Goal: Information Seeking & Learning: Learn about a topic

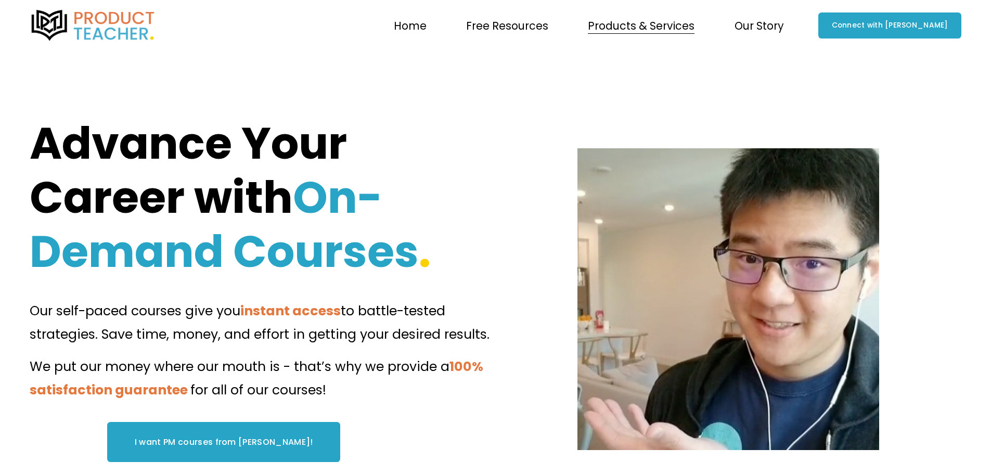
click at [0, 0] on span "Courses" at bounding box center [0, 0] width 0 height 0
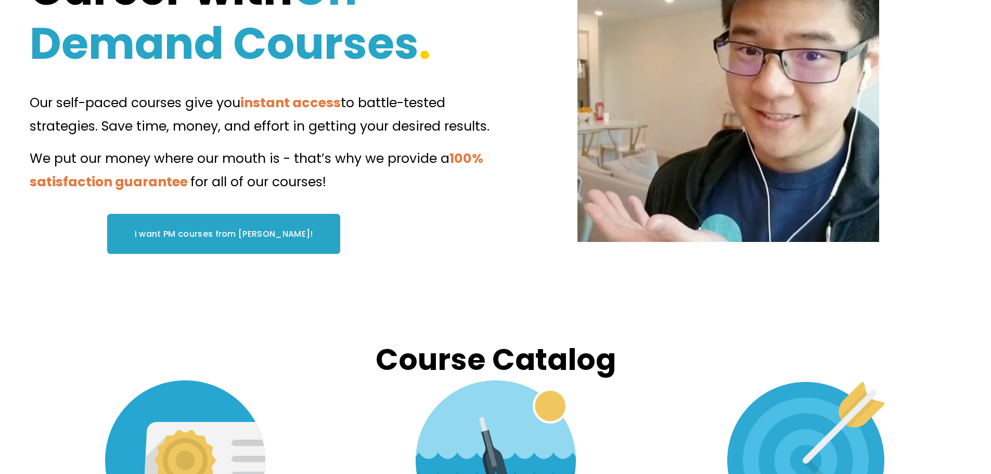
scroll to position [364, 0]
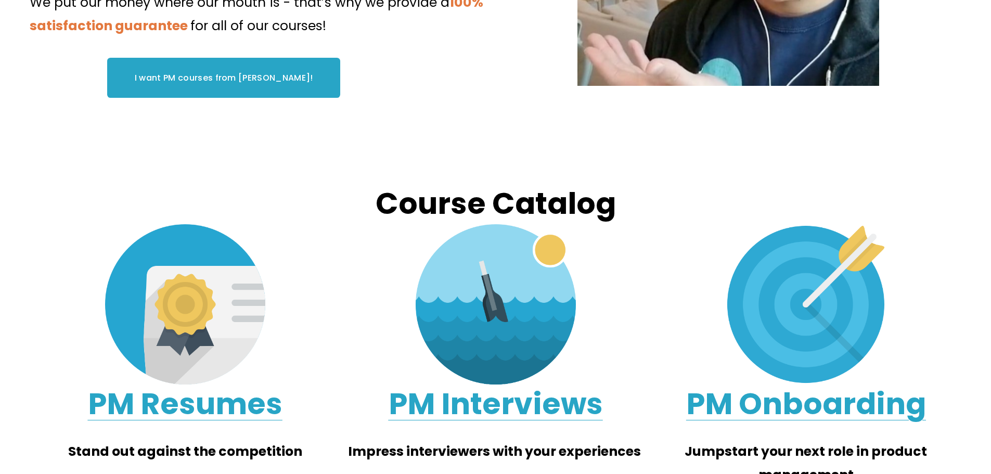
click at [188, 288] on div at bounding box center [185, 304] width 161 height 160
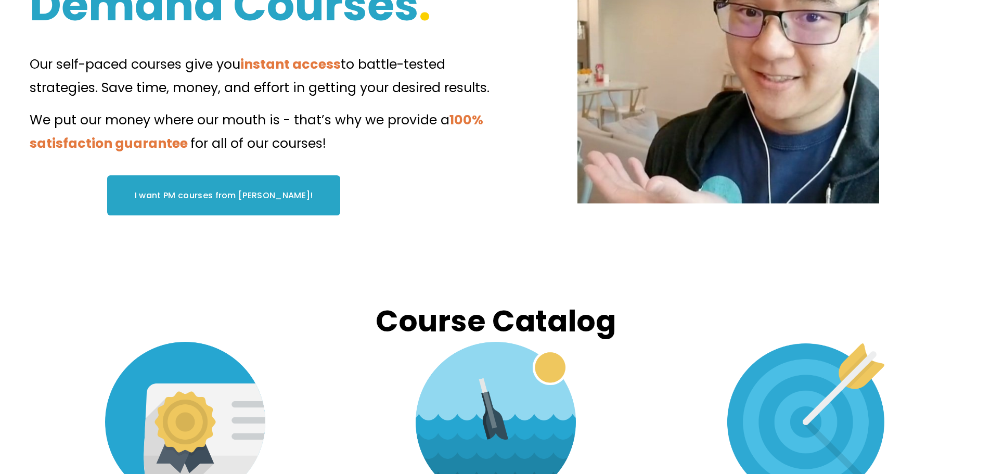
scroll to position [156, 0]
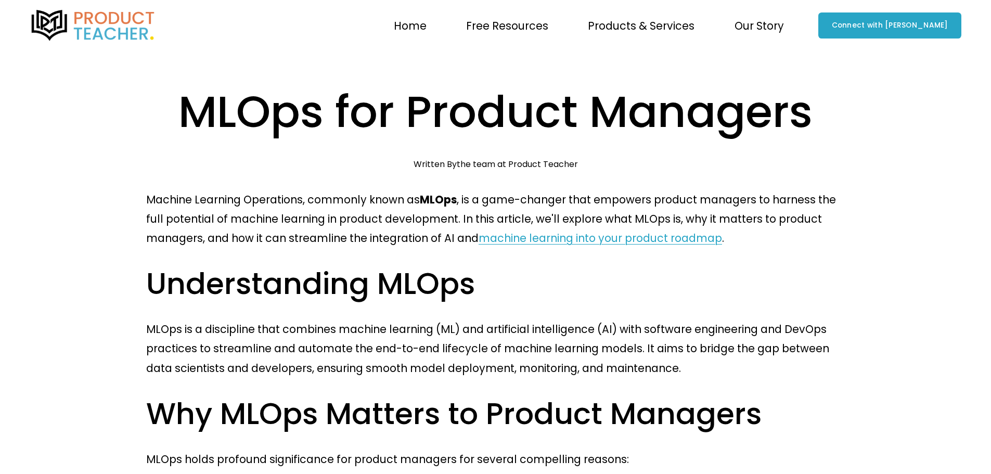
click at [479, 230] on link "machine learning into your product roadmap" at bounding box center [600, 237] width 243 height 15
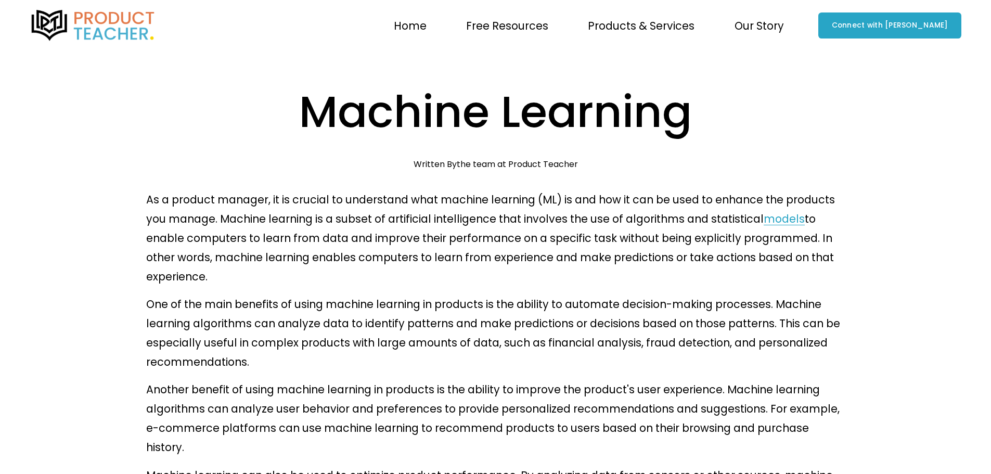
click at [764, 211] on link "models" at bounding box center [784, 218] width 41 height 15
